Goal: Task Accomplishment & Management: Use online tool/utility

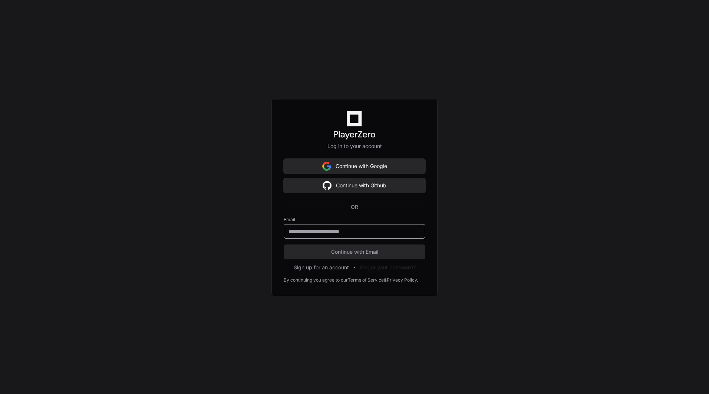
click at [326, 231] on input "email" at bounding box center [354, 231] width 132 height 7
click at [293, 229] on input "email" at bounding box center [354, 231] width 132 height 7
click at [307, 229] on input "email" at bounding box center [354, 231] width 132 height 7
type input "**********"
click at [361, 252] on span "Continue with Email" at bounding box center [355, 251] width 142 height 7
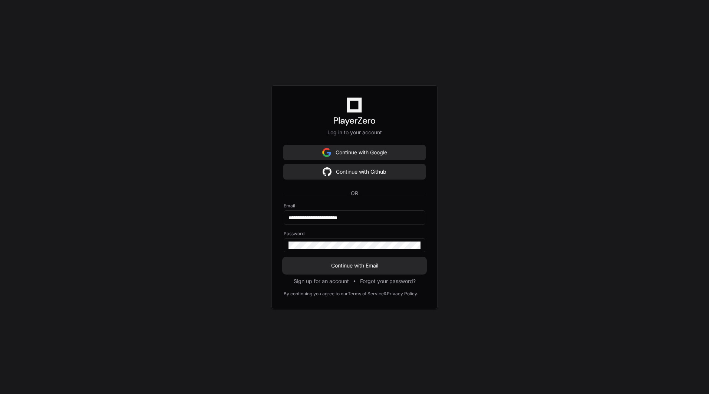
click at [353, 265] on span "Continue with Email" at bounding box center [355, 265] width 142 height 7
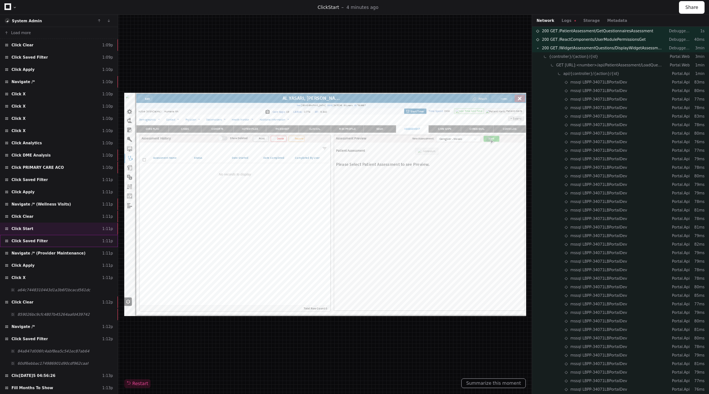
scroll to position [24, 0]
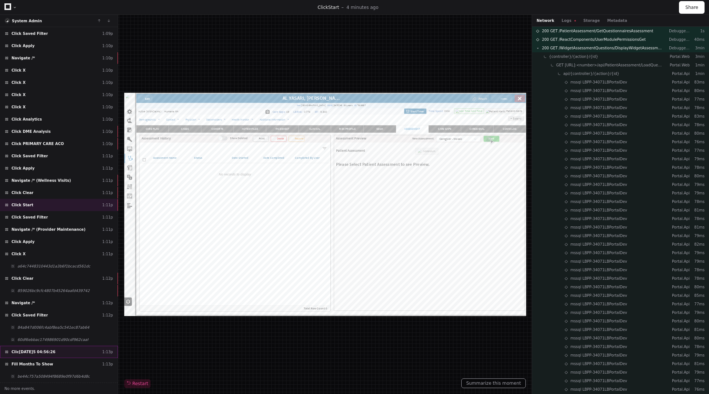
click at [58, 352] on div "Click 09/16/2025 04:56:26 1:13p" at bounding box center [59, 352] width 118 height 12
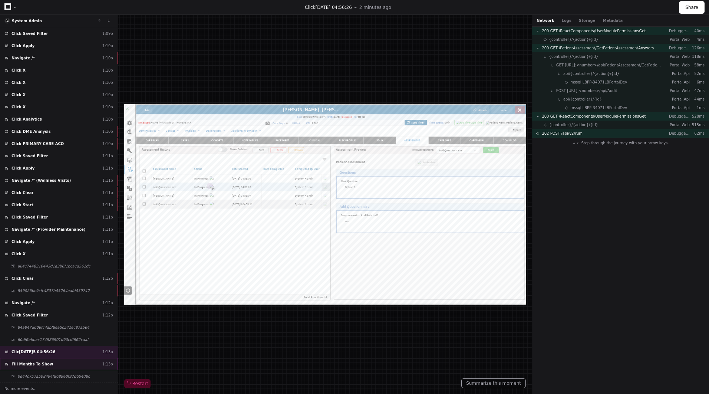
click at [43, 364] on span "Fill Months To Show" at bounding box center [32, 364] width 42 height 6
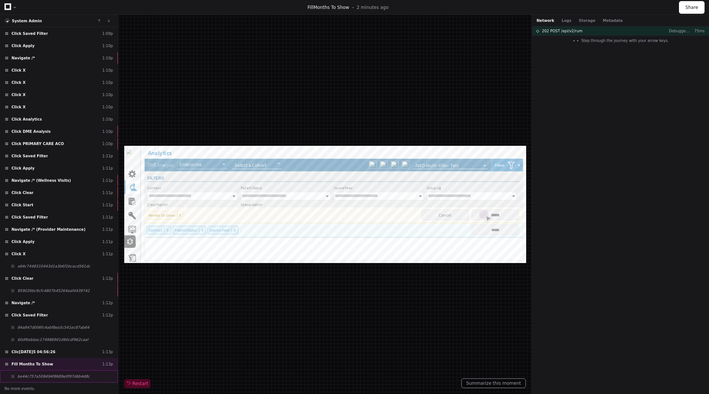
click at [44, 373] on div "be44c757a508494f8689e0f97d6b4d8c" at bounding box center [59, 376] width 118 height 12
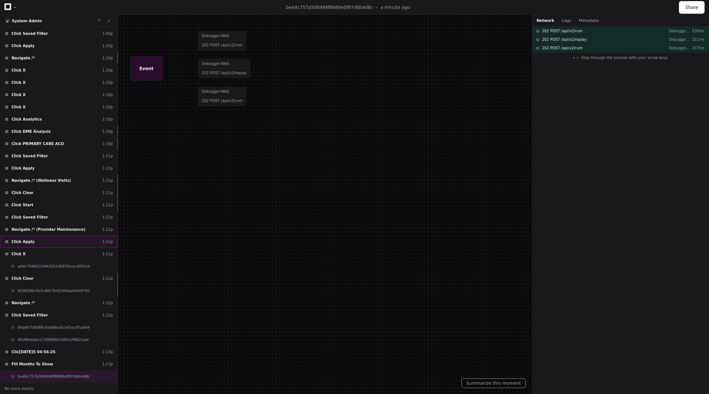
click at [57, 245] on div "Click Apply 1:11p" at bounding box center [59, 241] width 118 height 12
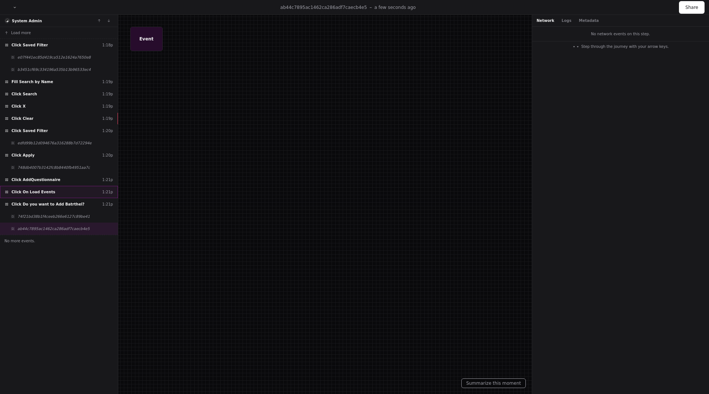
click at [44, 193] on span "Click On Load Events" at bounding box center [33, 192] width 44 height 6
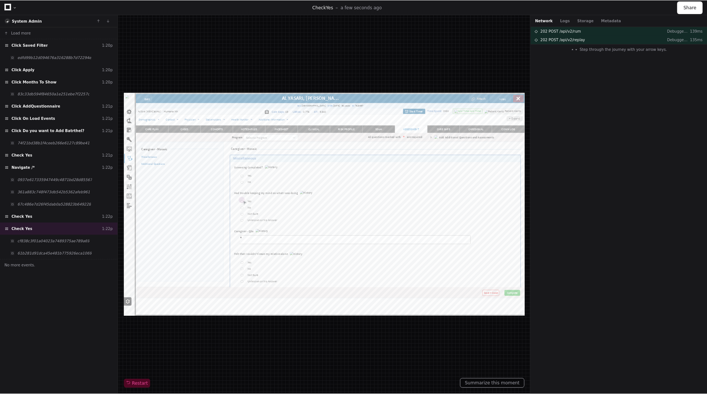
scroll to position [111, 0]
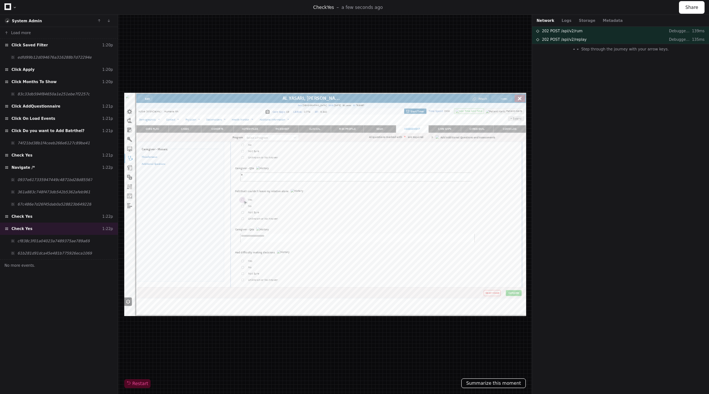
click at [505, 384] on button "Summarize this moment" at bounding box center [493, 383] width 65 height 10
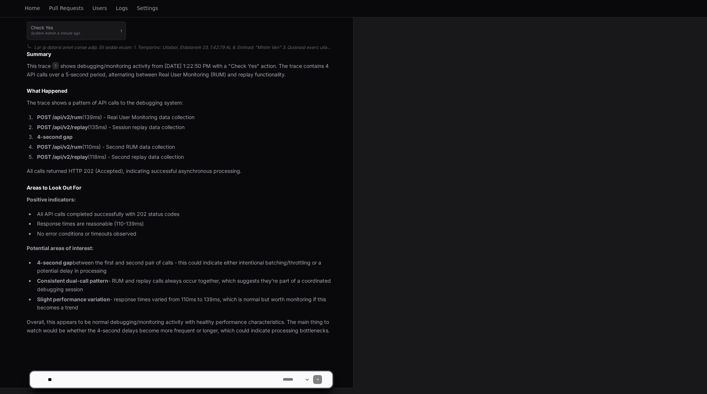
scroll to position [230, 0]
click at [150, 377] on textarea at bounding box center [163, 379] width 235 height 16
type textarea "**********"
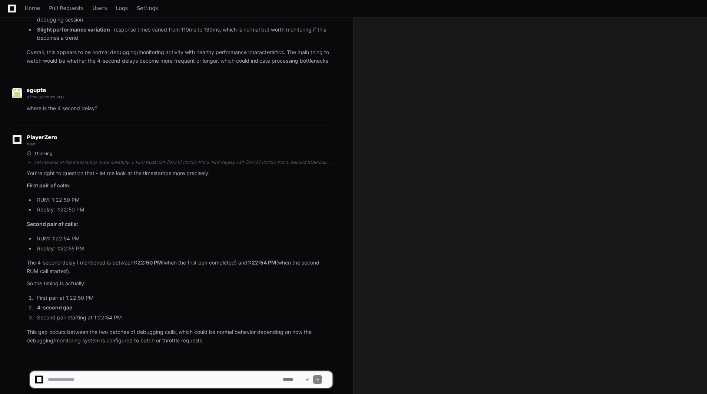
scroll to position [509, 0]
